Goal: Use online tool/utility: Utilize a website feature to perform a specific function

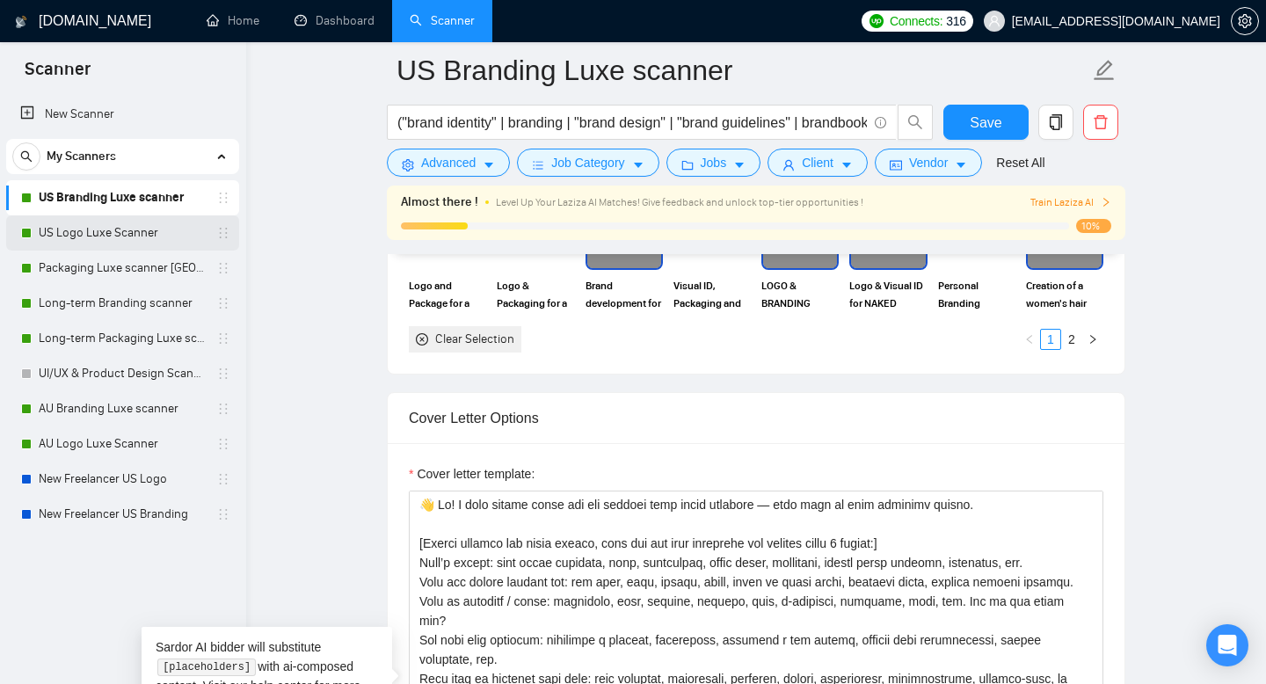
click at [142, 233] on link "US Logo Luxe Scanner" at bounding box center [122, 232] width 167 height 35
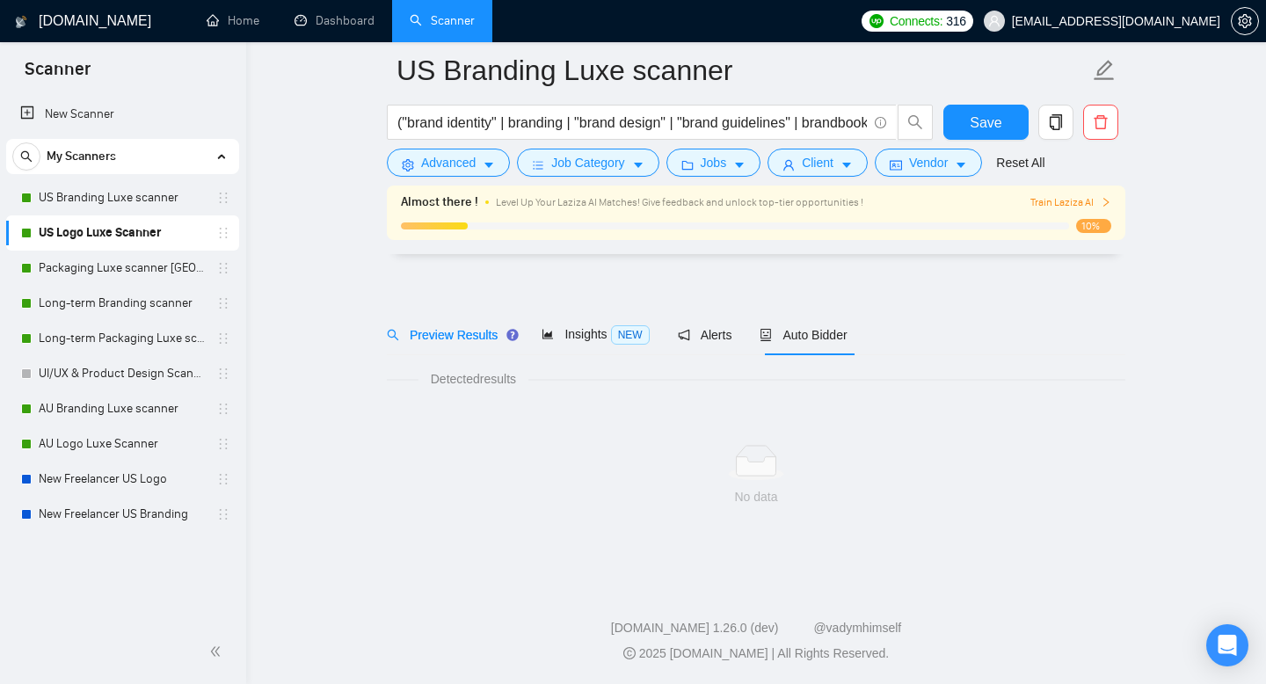
scroll to position [12, 0]
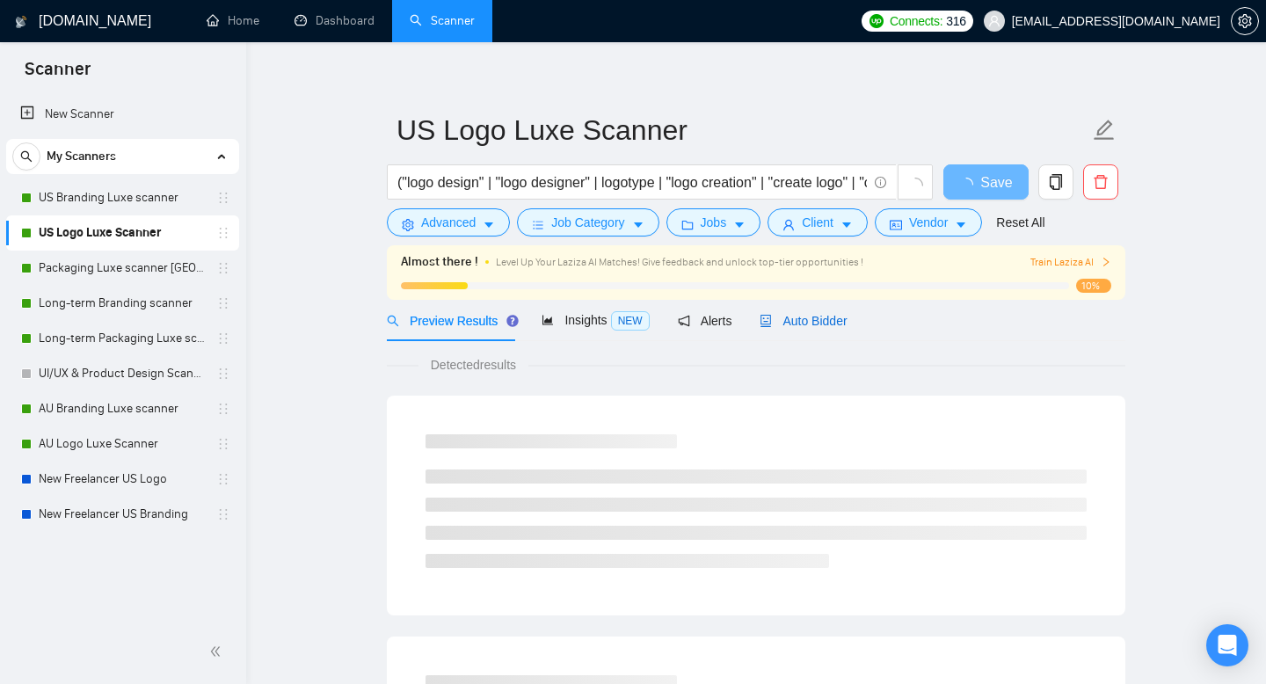
click at [816, 311] on div "Auto Bidder" at bounding box center [803, 320] width 87 height 19
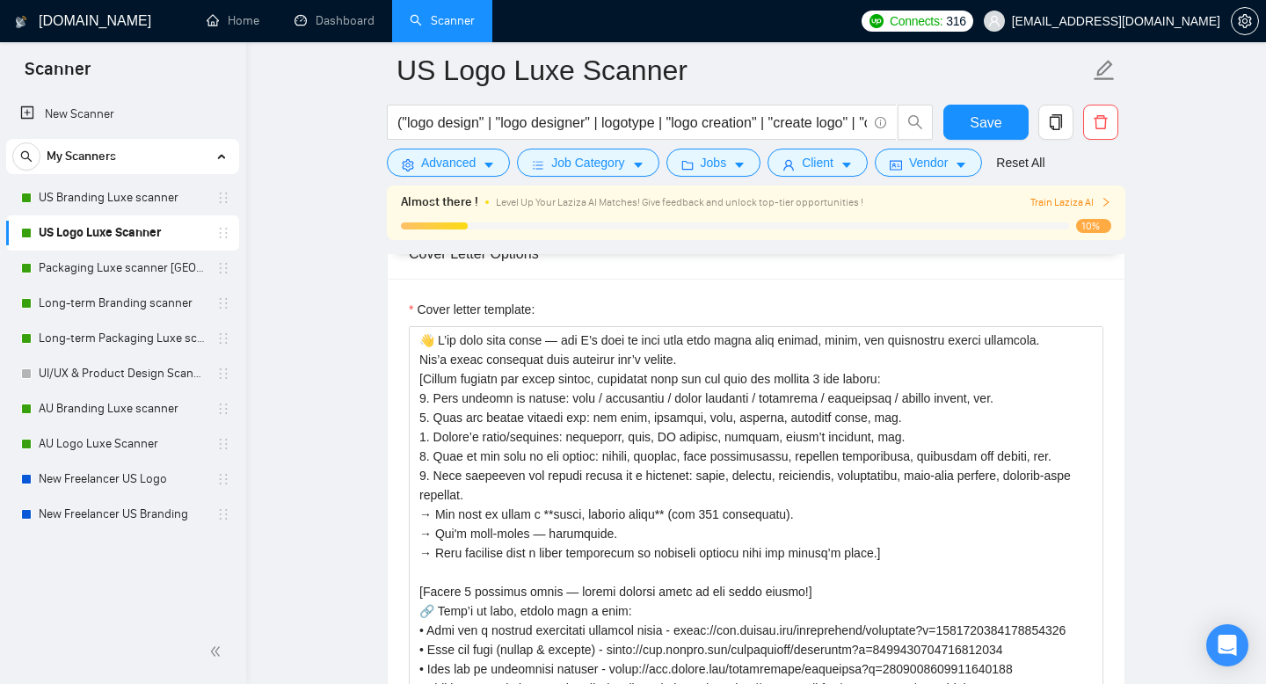
scroll to position [2064, 0]
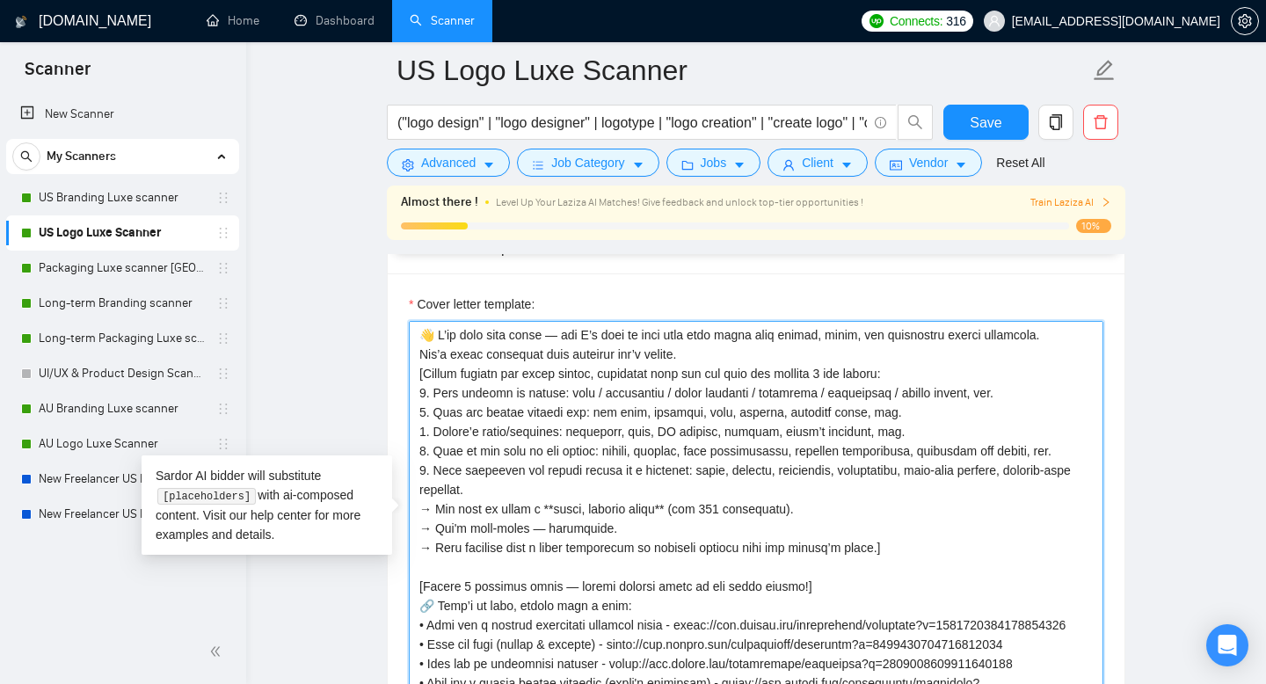
drag, startPoint x: 690, startPoint y: 353, endPoint x: 404, endPoint y: 316, distance: 289.1
click at [402, 315] on div "Cover letter template:" at bounding box center [756, 515] width 737 height 485
click at [706, 418] on textarea "Cover letter template:" at bounding box center [756, 519] width 694 height 396
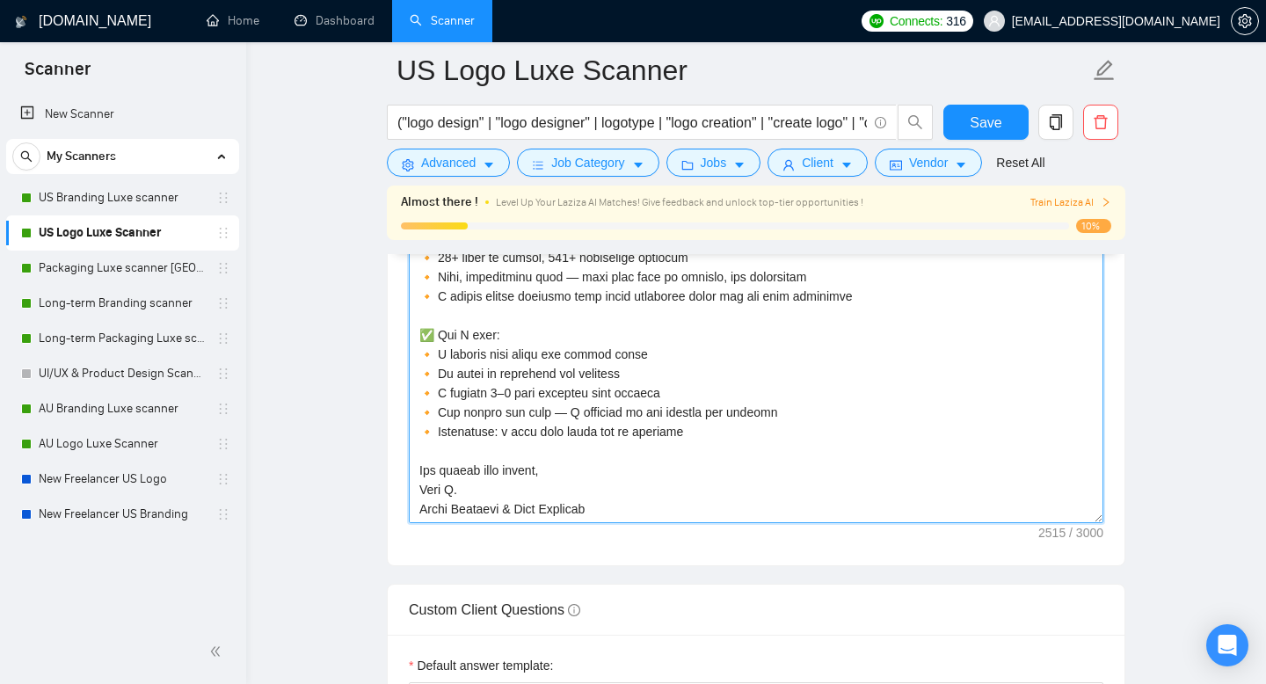
scroll to position [2265, 0]
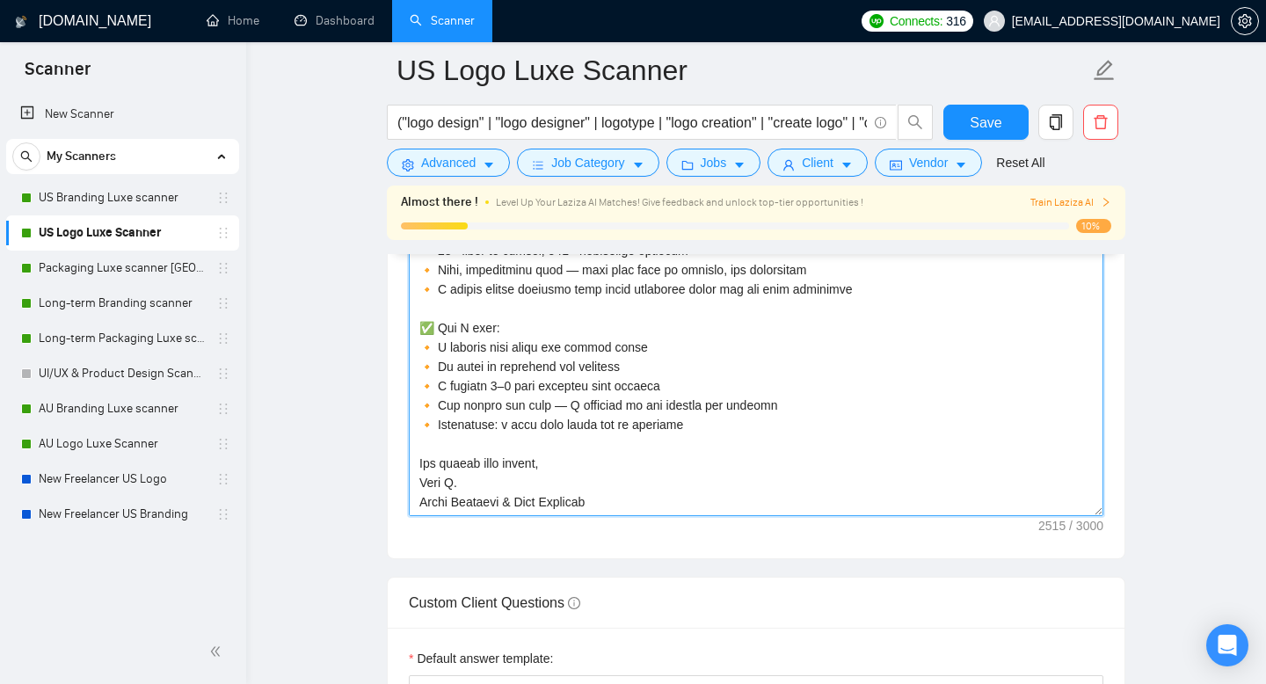
drag, startPoint x: 419, startPoint y: 378, endPoint x: 702, endPoint y: 521, distance: 317.3
click at [702, 521] on div "Cover letter template:" at bounding box center [756, 315] width 737 height 485
